Goal: Information Seeking & Learning: Learn about a topic

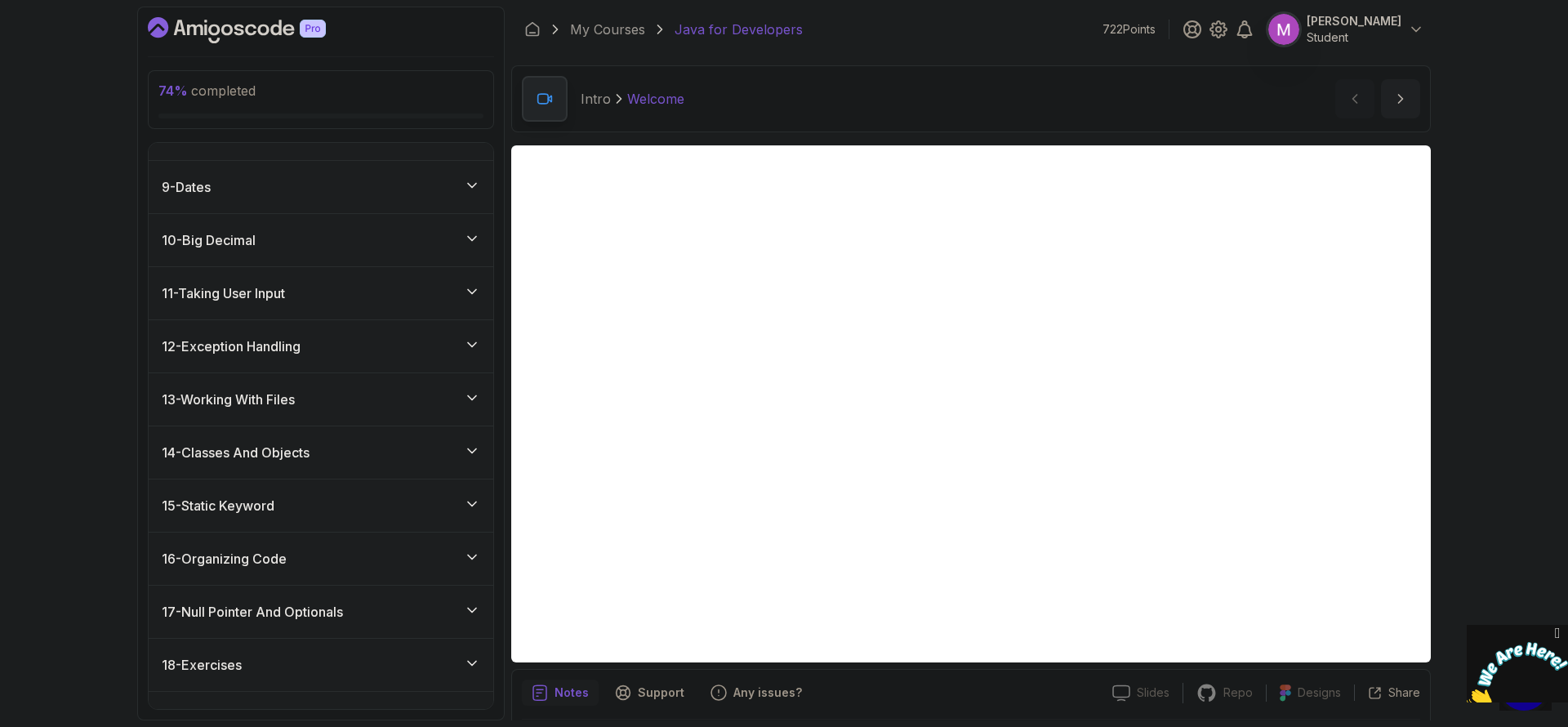
scroll to position [578, 0]
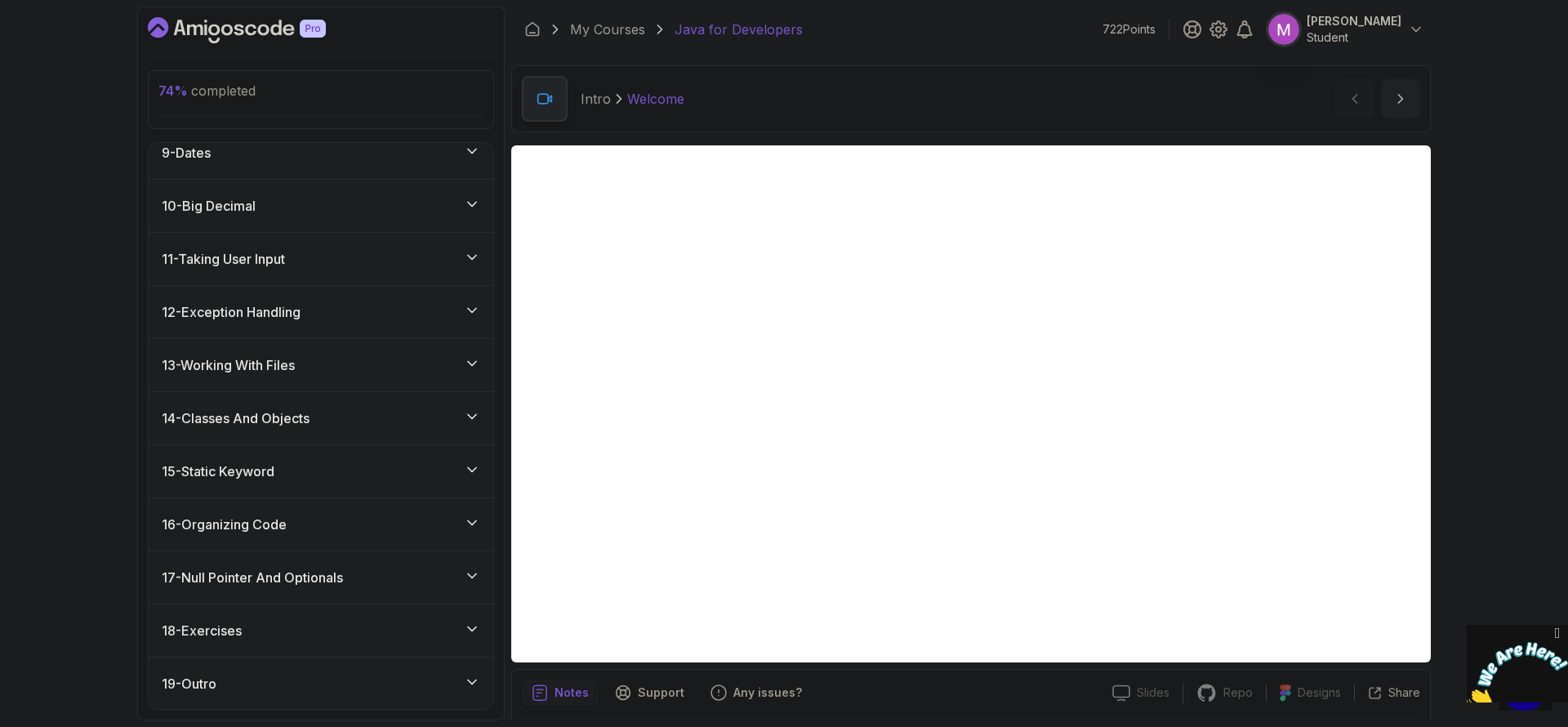
click at [274, 463] on h3 "15 - Static Keyword" at bounding box center [217, 471] width 112 height 20
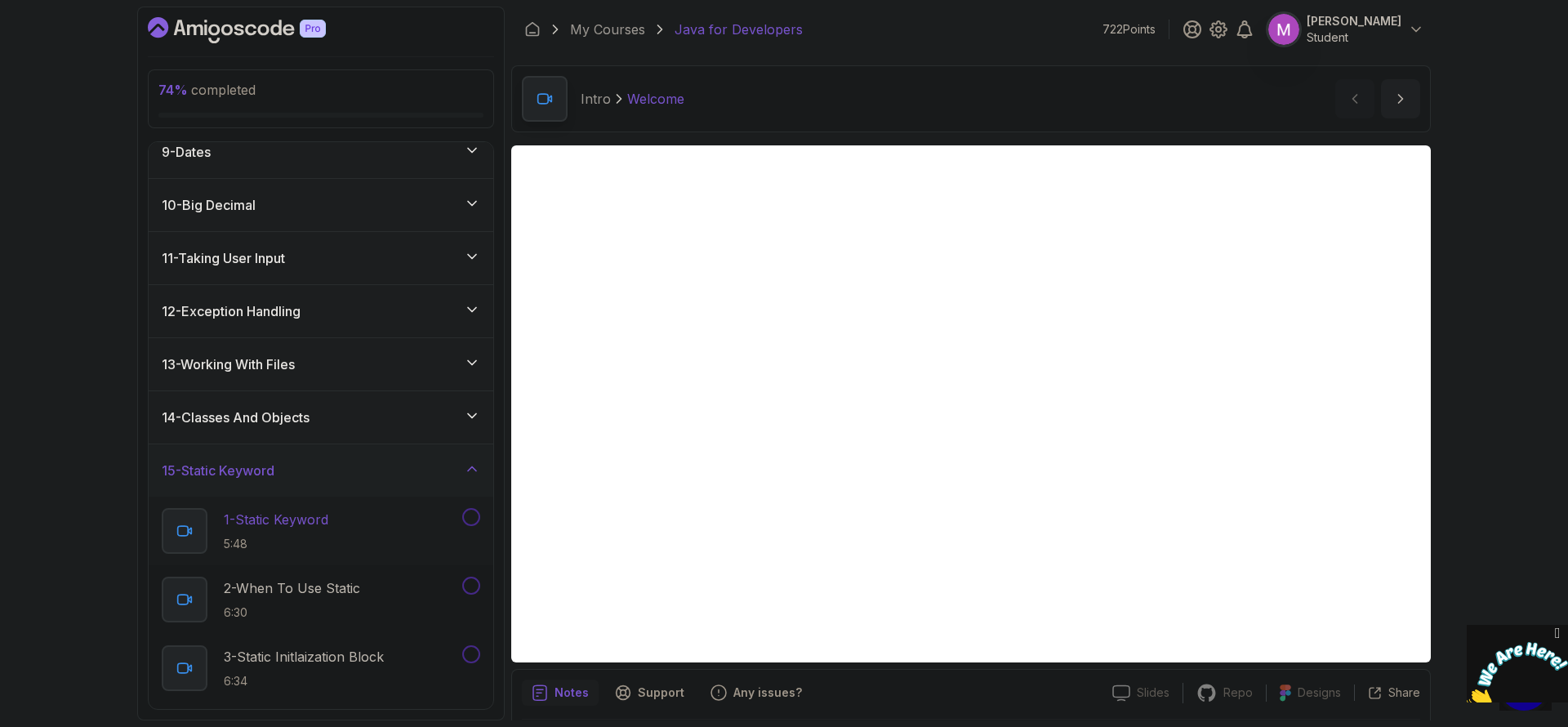
click at [259, 506] on div "1 - Static Keyword 5:48" at bounding box center [320, 530] width 344 height 68
click at [325, 536] on p "5:48" at bounding box center [276, 544] width 104 height 16
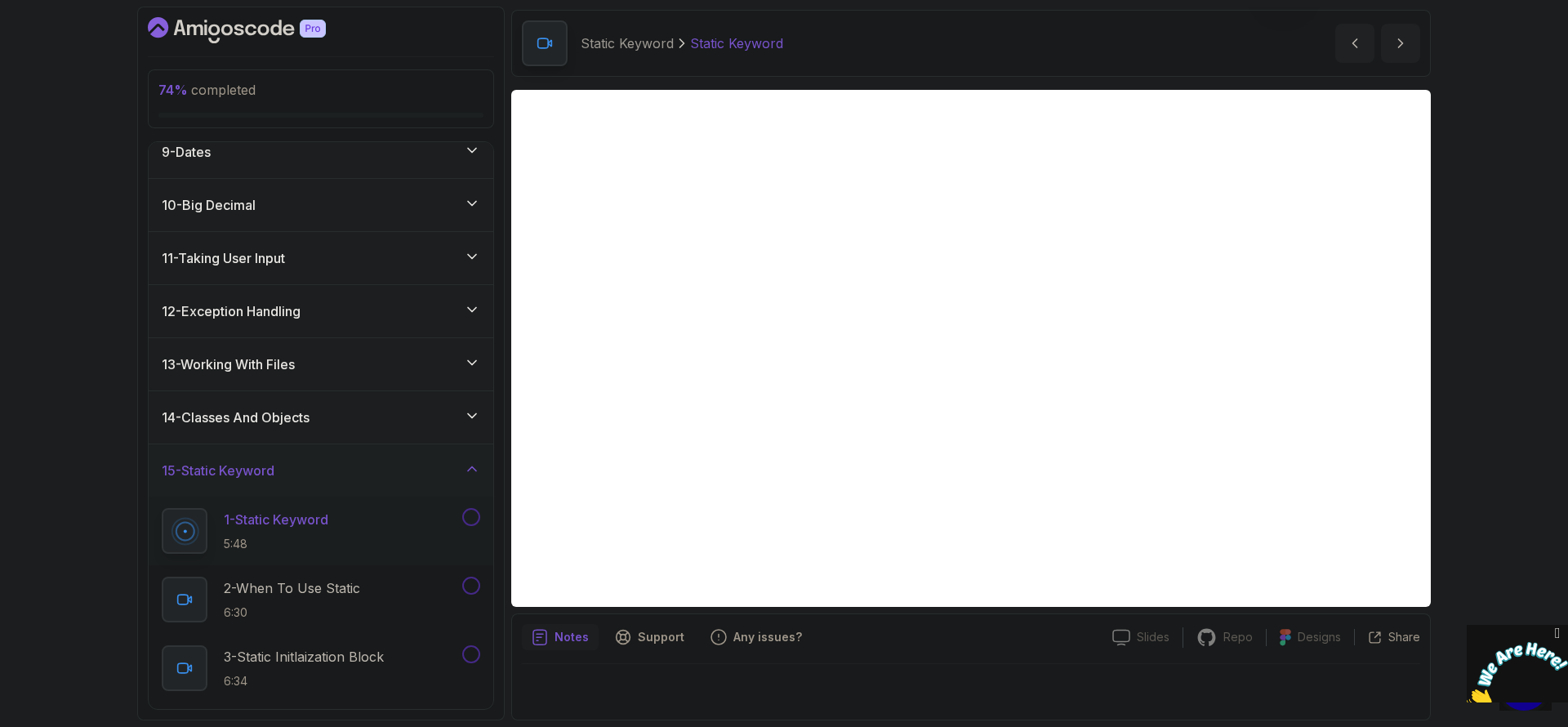
scroll to position [56, 0]
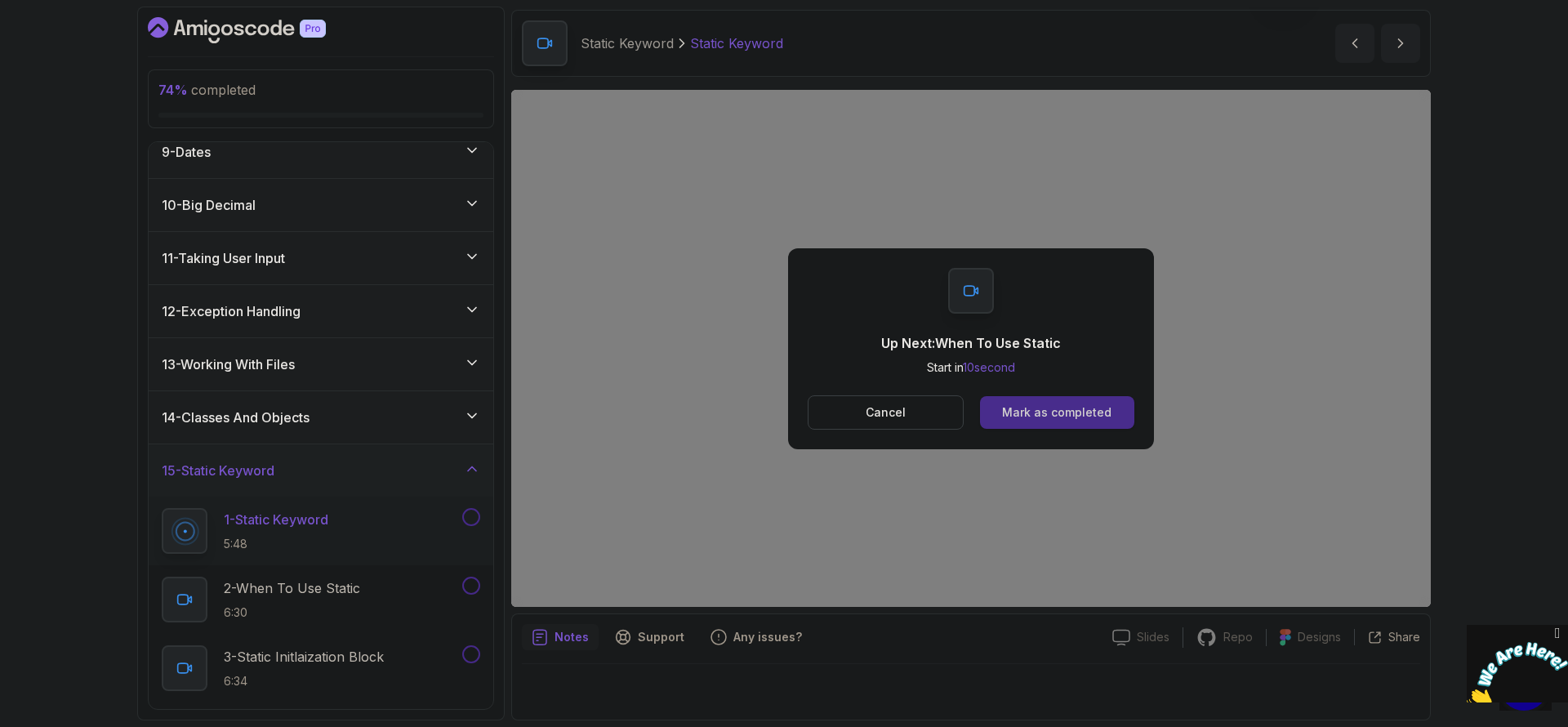
click at [1080, 396] on div "Cancel Mark as completed" at bounding box center [970, 412] width 326 height 34
click at [1083, 411] on div "Mark as completed" at bounding box center [1057, 412] width 110 height 16
